Goal: Information Seeking & Learning: Learn about a topic

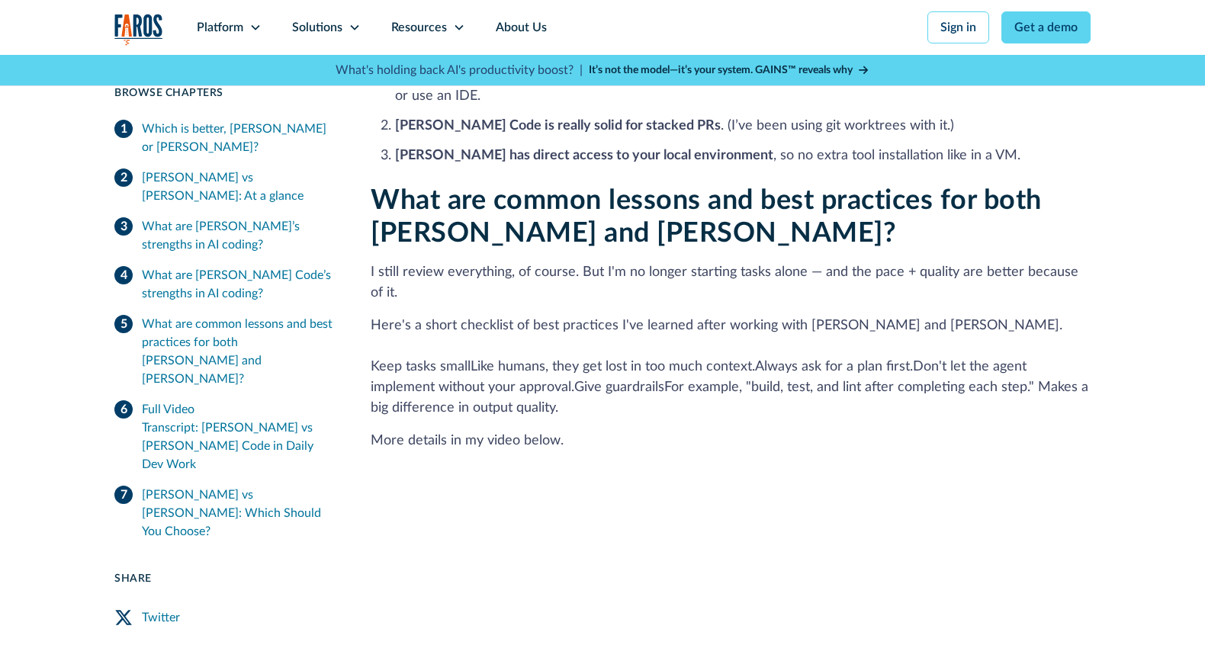
scroll to position [1286, 0]
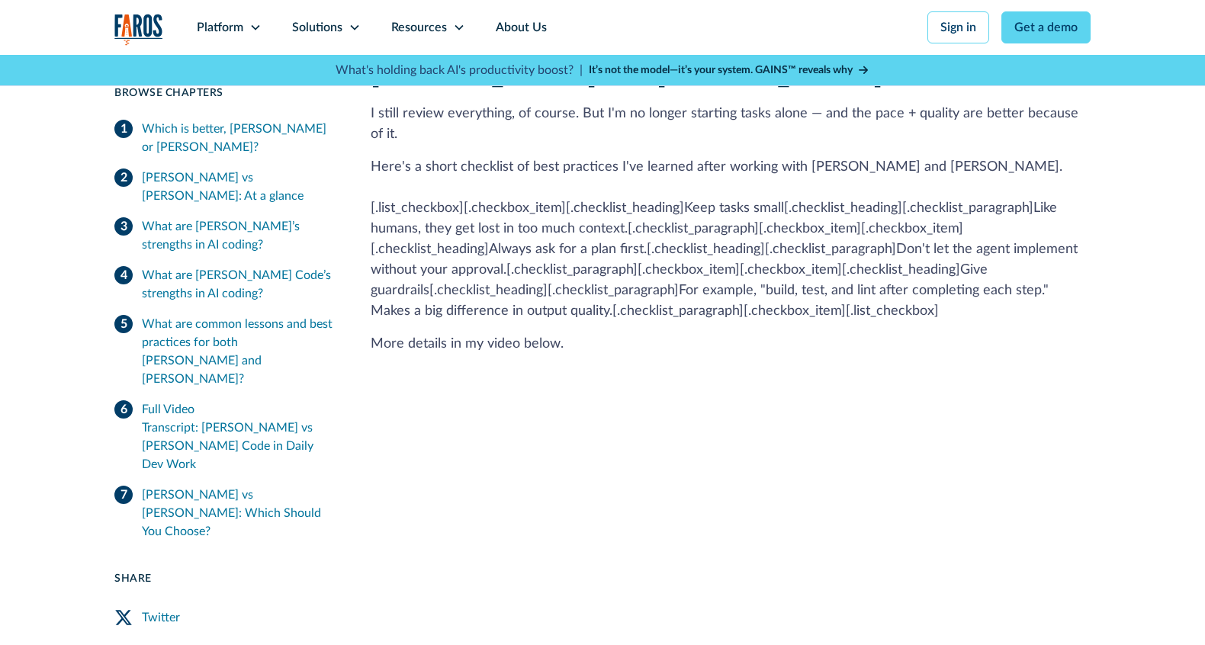
scroll to position [1299, 0]
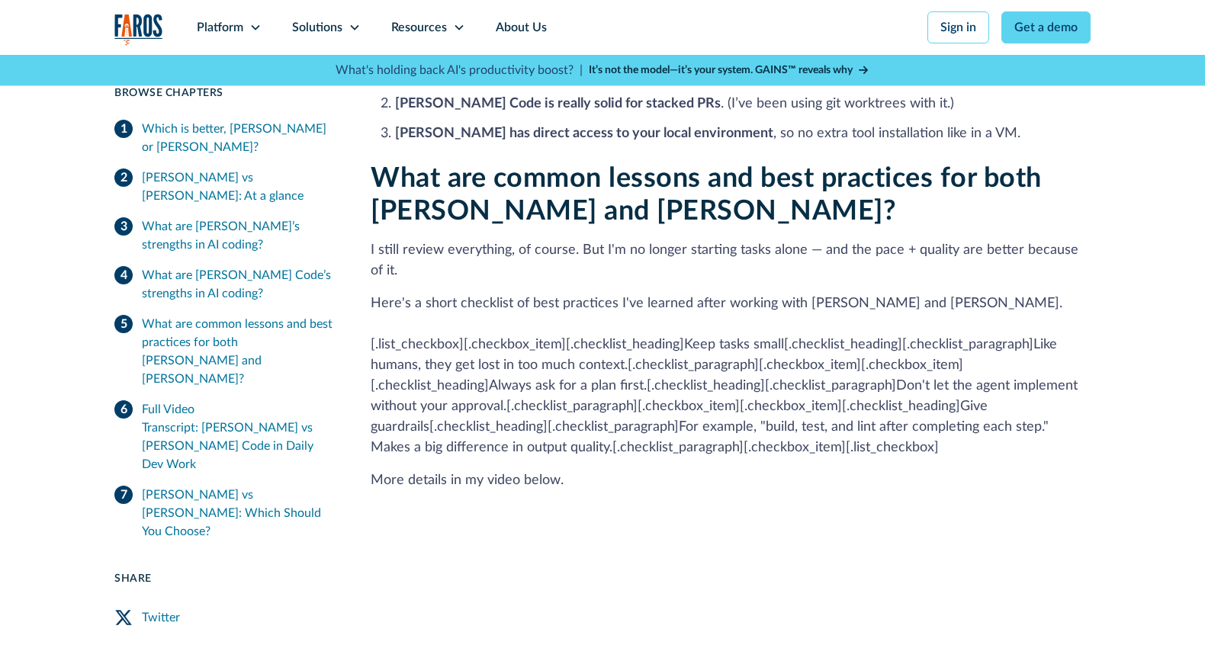
drag, startPoint x: 542, startPoint y: 337, endPoint x: 554, endPoint y: 326, distance: 16.2
click at [542, 335] on p "Here's a short checklist of best practices I've learned after working with Clau…" at bounding box center [731, 376] width 720 height 165
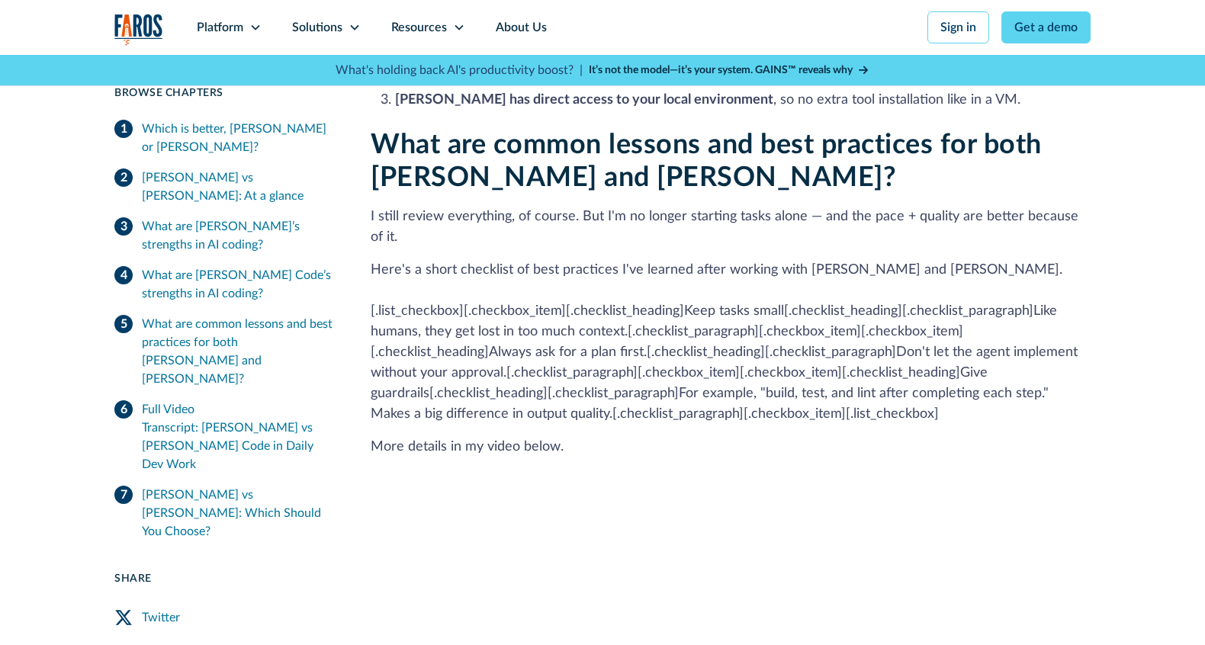
scroll to position [1410, 0]
